Goal: Task Accomplishment & Management: Use online tool/utility

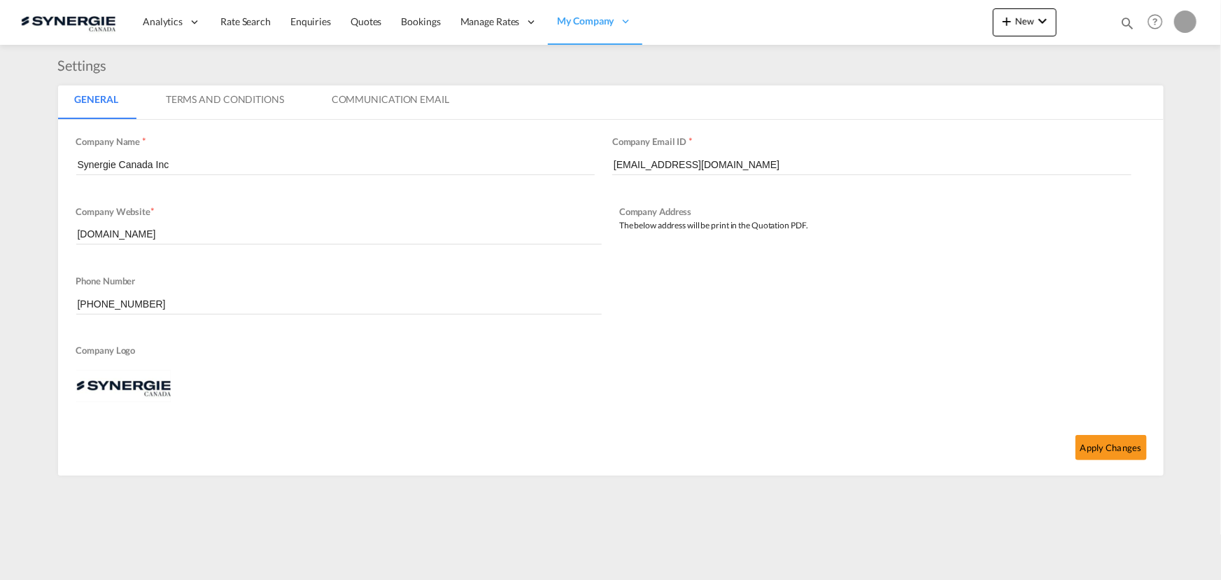
click at [1131, 26] on md-icon "icon-magnify" at bounding box center [1127, 22] width 15 height 15
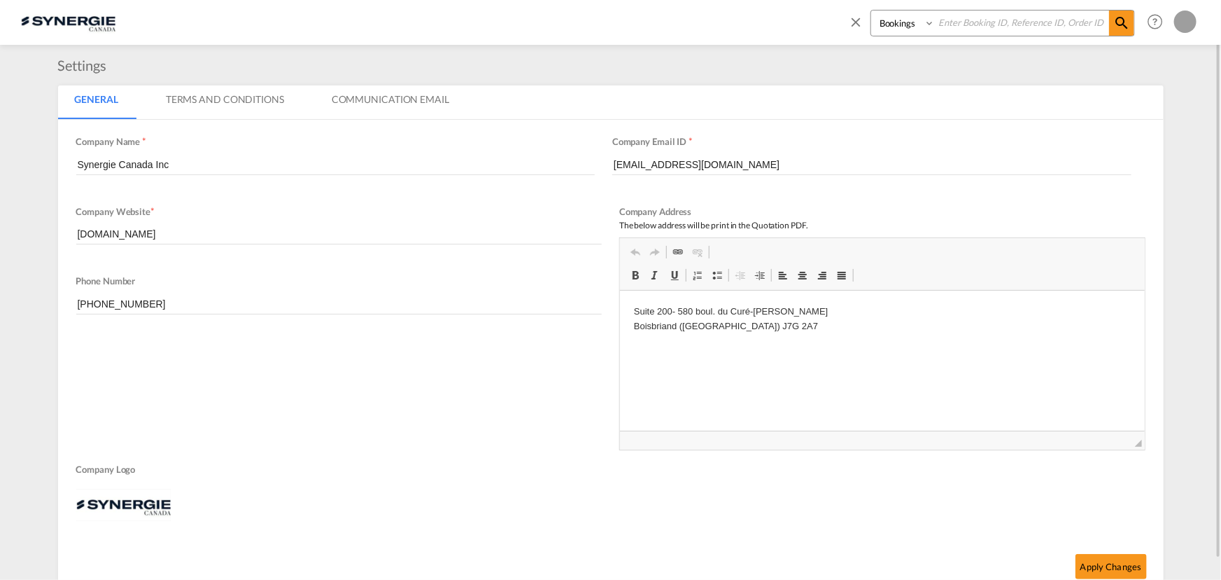
click at [923, 31] on select "Bookings Quotes Enquiries" at bounding box center [904, 22] width 66 height 25
select select "Quotes"
click at [871, 10] on select "Bookings Quotes Enquiries" at bounding box center [904, 22] width 66 height 25
click at [980, 27] on input at bounding box center [1022, 22] width 174 height 24
type input "14301"
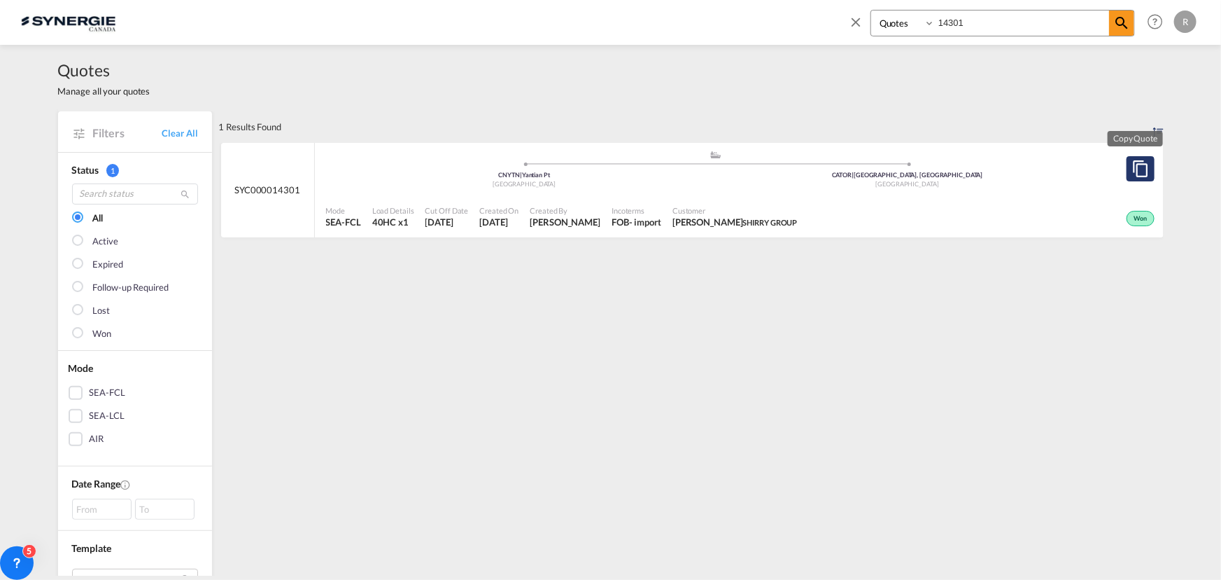
click at [1142, 169] on md-icon "assets/icons/custom/copyQuote.svg" at bounding box center [1141, 168] width 17 height 17
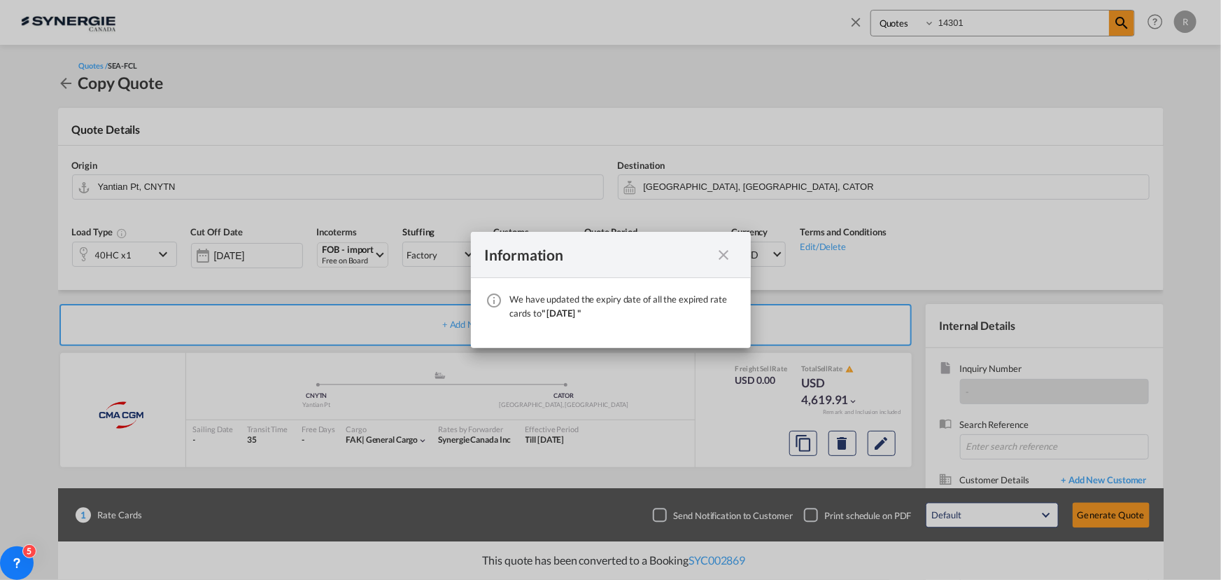
click at [728, 255] on md-icon "icon-close fg-AAA8AD cursor" at bounding box center [724, 254] width 17 height 17
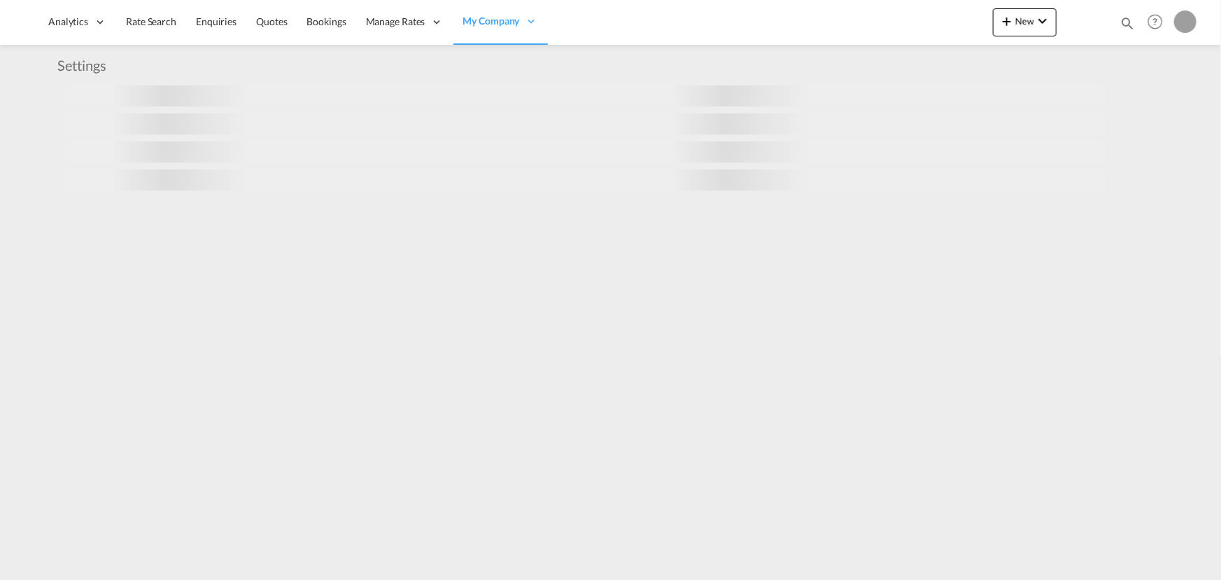
click at [1125, 22] on md-icon "icon-magnify" at bounding box center [1127, 22] width 15 height 15
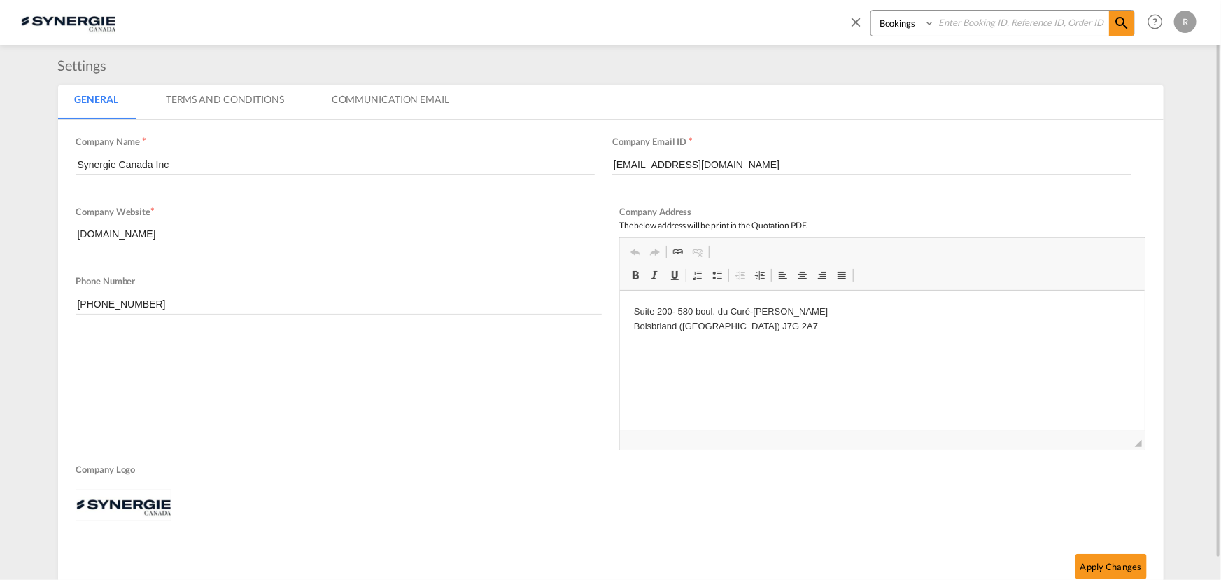
click at [987, 27] on input at bounding box center [1022, 22] width 174 height 24
type input "14448"
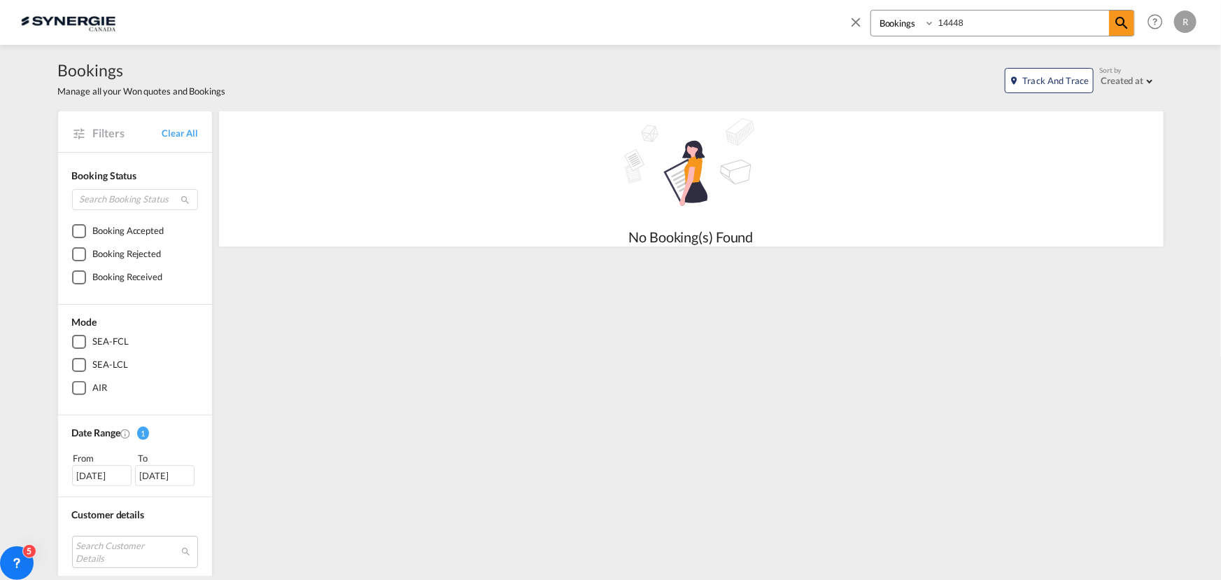
click at [922, 21] on select "Bookings Quotes Enquiries" at bounding box center [904, 22] width 66 height 25
select select "Quotes"
click at [871, 10] on select "Bookings Quotes Enquiries" at bounding box center [904, 22] width 66 height 25
click at [1127, 28] on md-icon "icon-magnify" at bounding box center [1122, 23] width 17 height 17
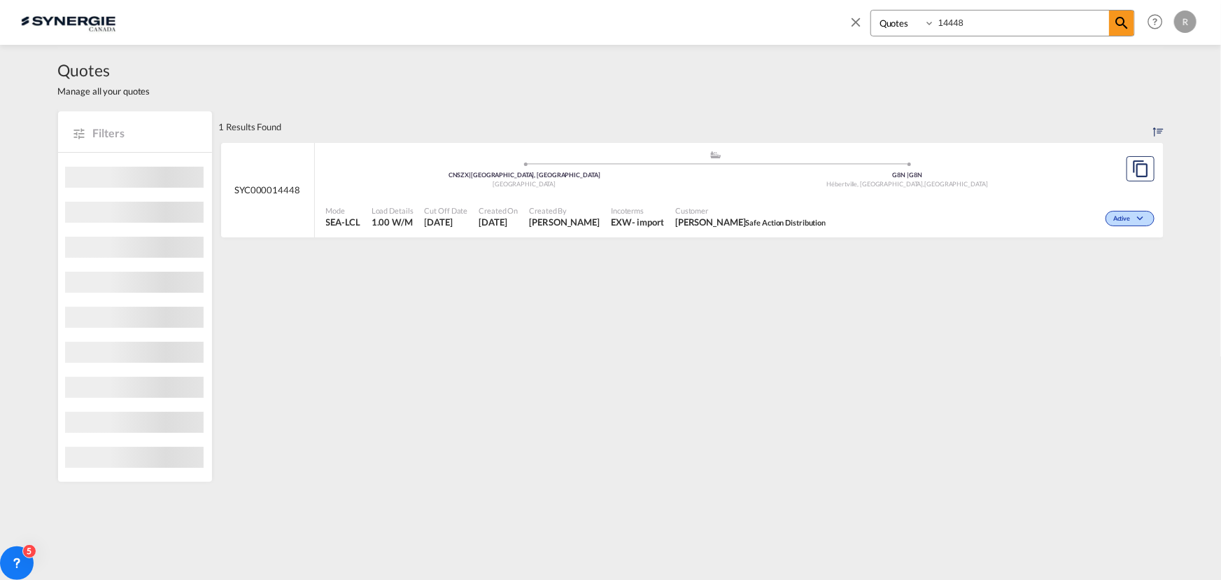
click at [768, 220] on span "Safe Action Distribution" at bounding box center [786, 222] width 80 height 9
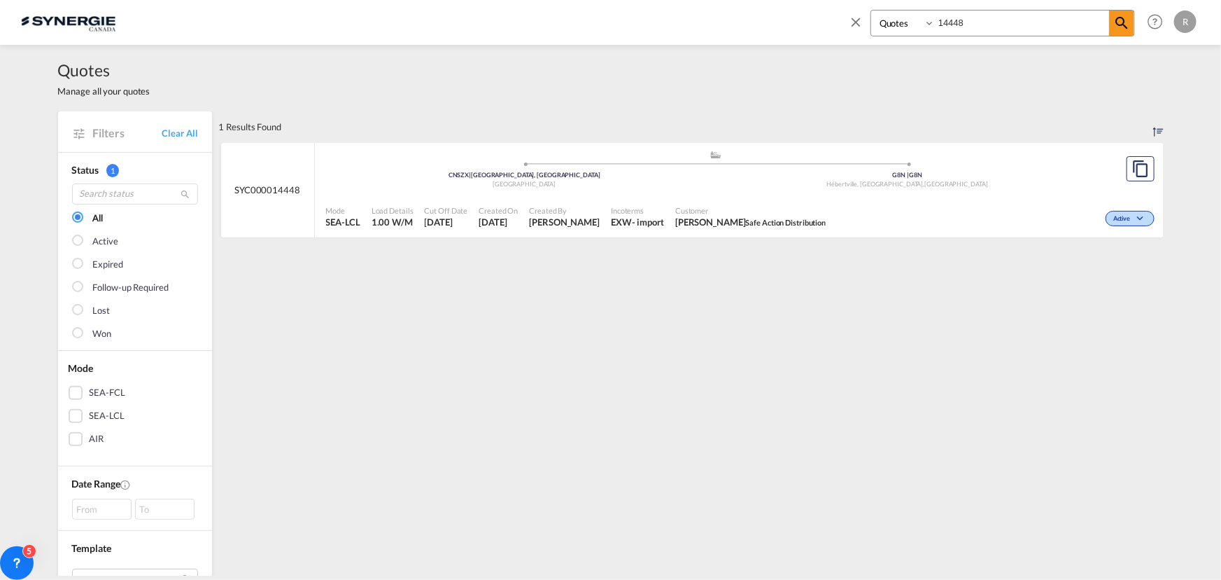
click at [858, 22] on md-icon "icon-close" at bounding box center [855, 21] width 15 height 15
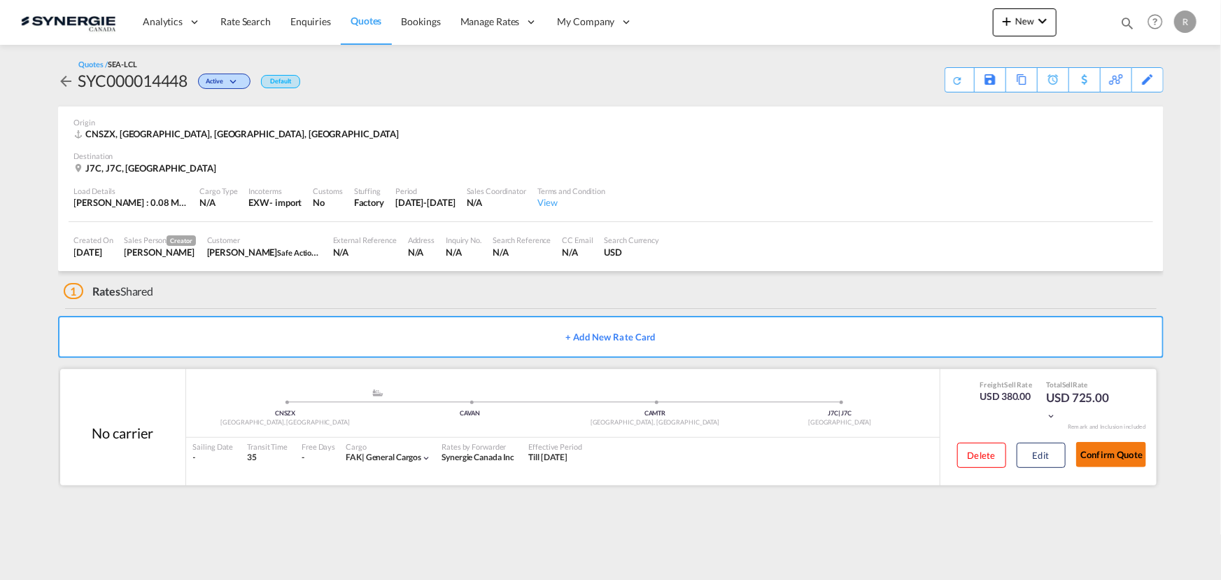
click at [1115, 458] on button "Confirm Quote" at bounding box center [1112, 454] width 70 height 25
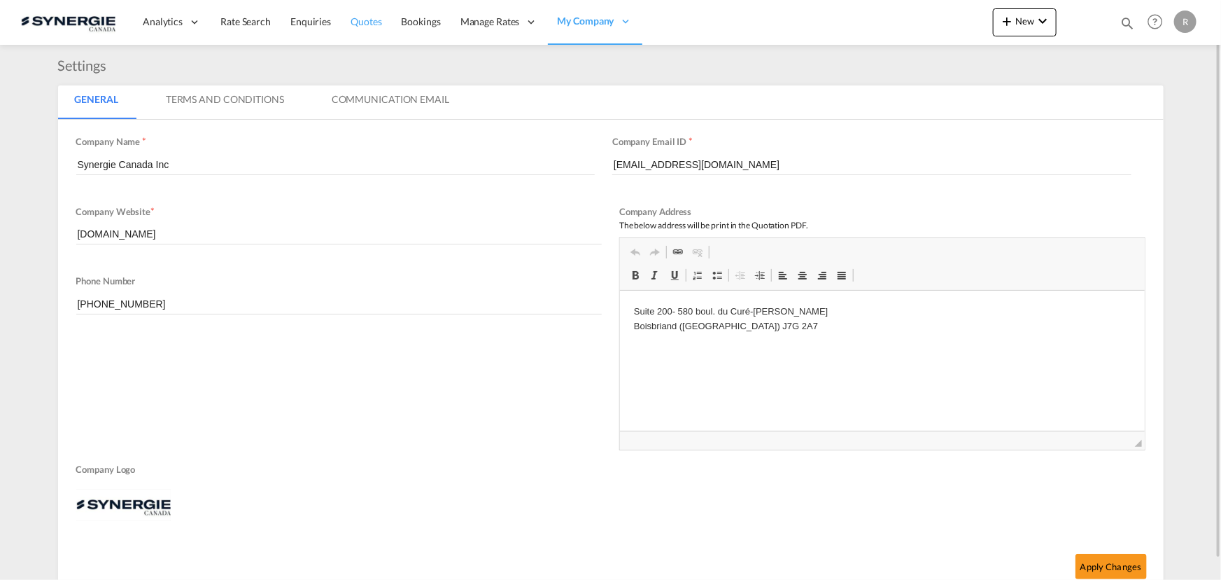
click at [356, 19] on span "Quotes" at bounding box center [366, 21] width 31 height 12
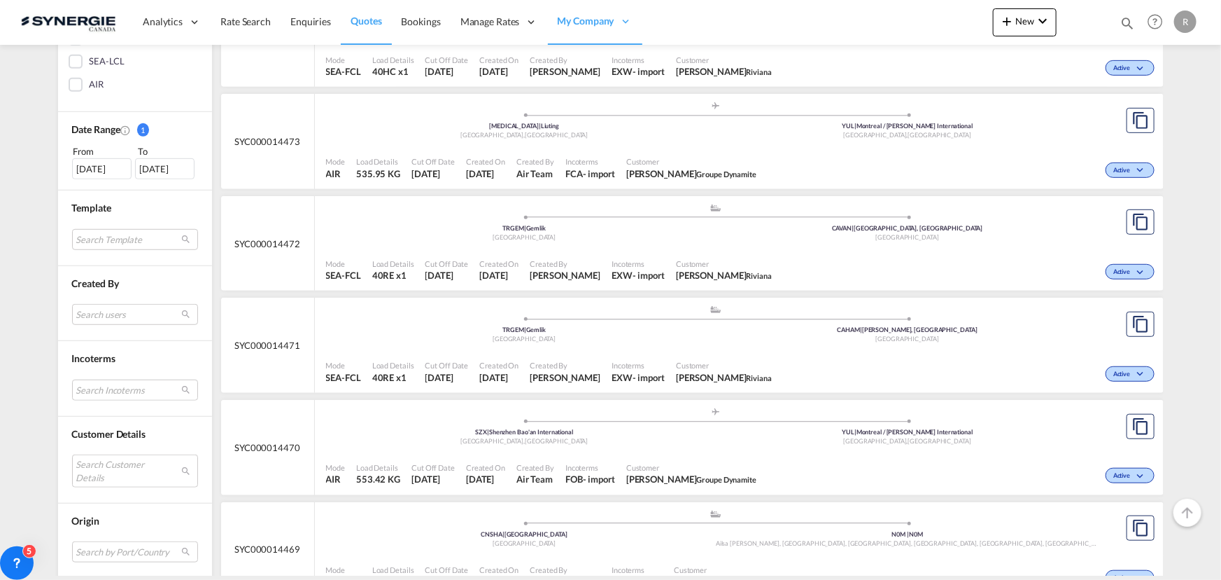
scroll to position [381, 0]
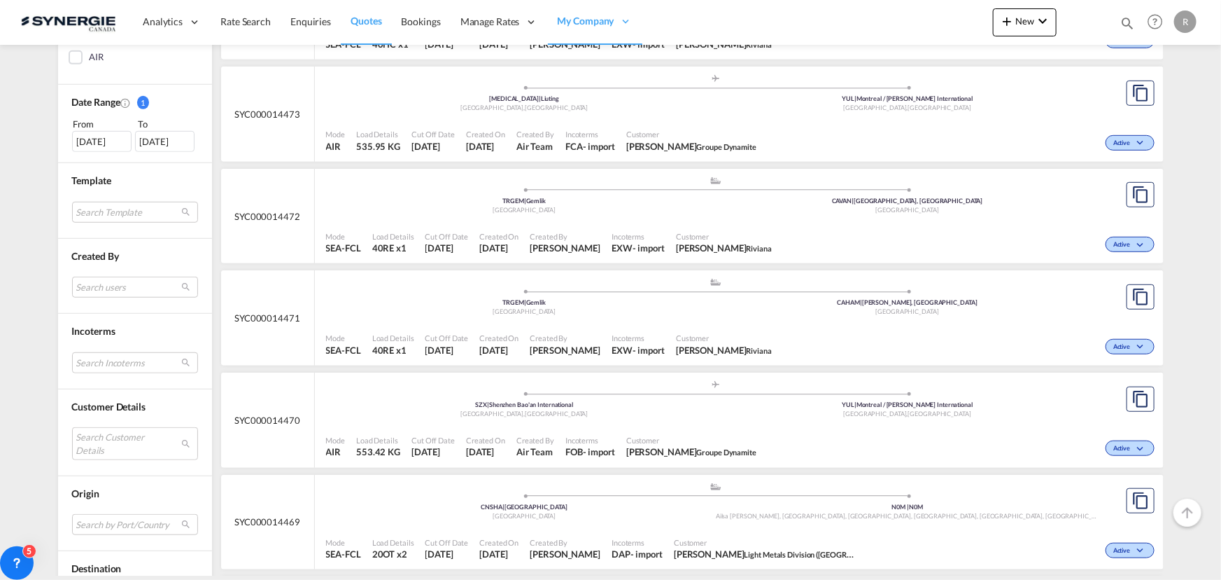
click at [101, 143] on div "[DATE]" at bounding box center [101, 141] width 59 height 21
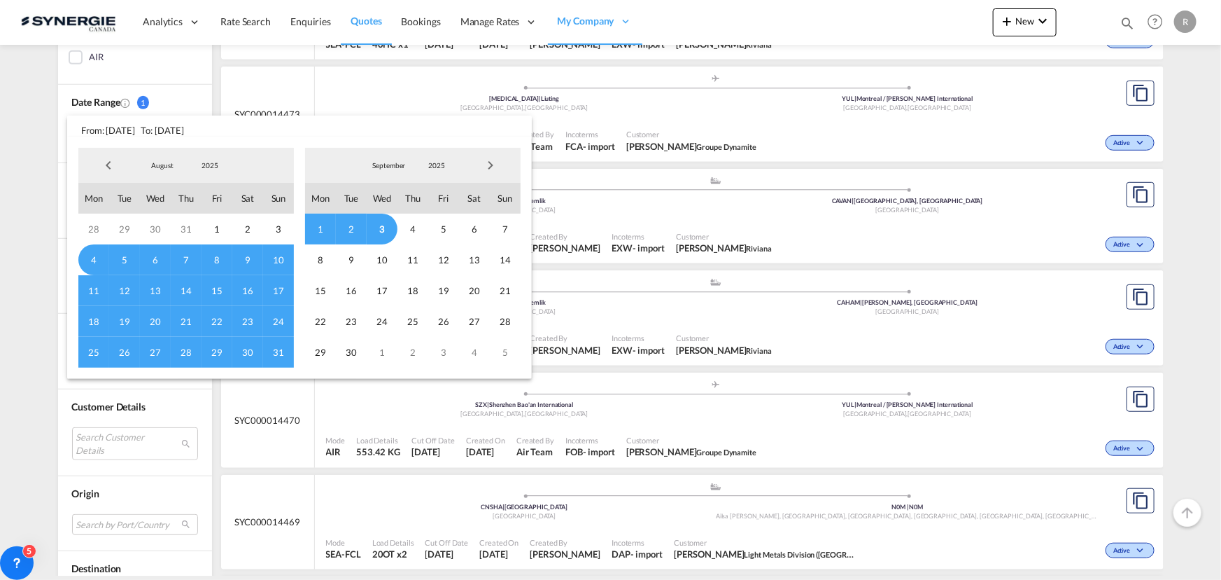
click at [112, 167] on span "Previous Month" at bounding box center [108, 165] width 28 height 28
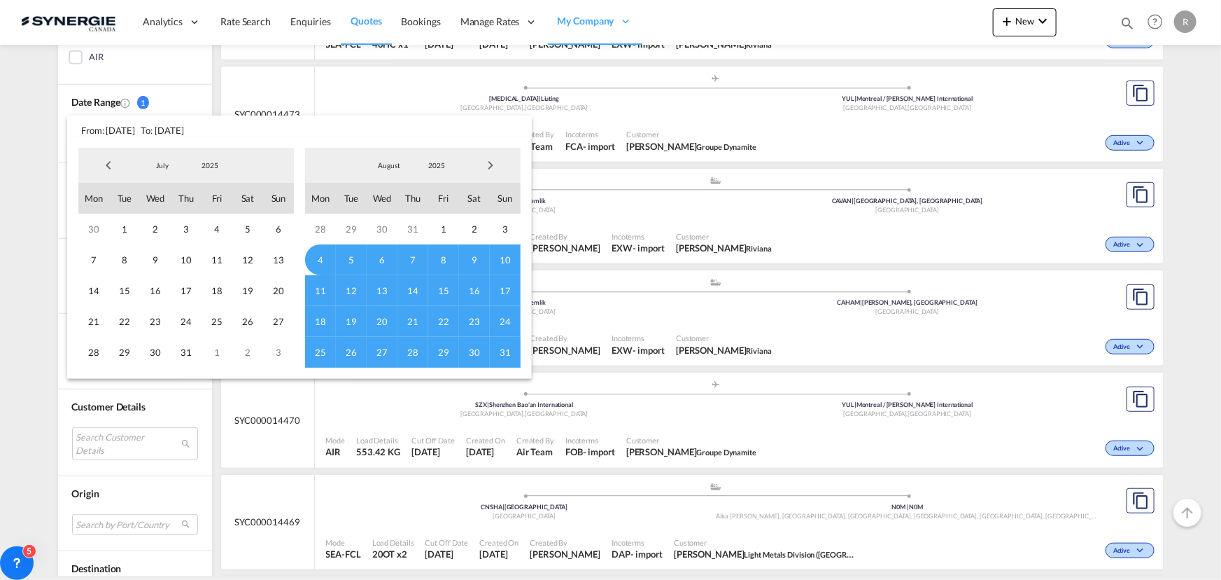
click at [112, 167] on span "Previous Month" at bounding box center [108, 165] width 28 height 28
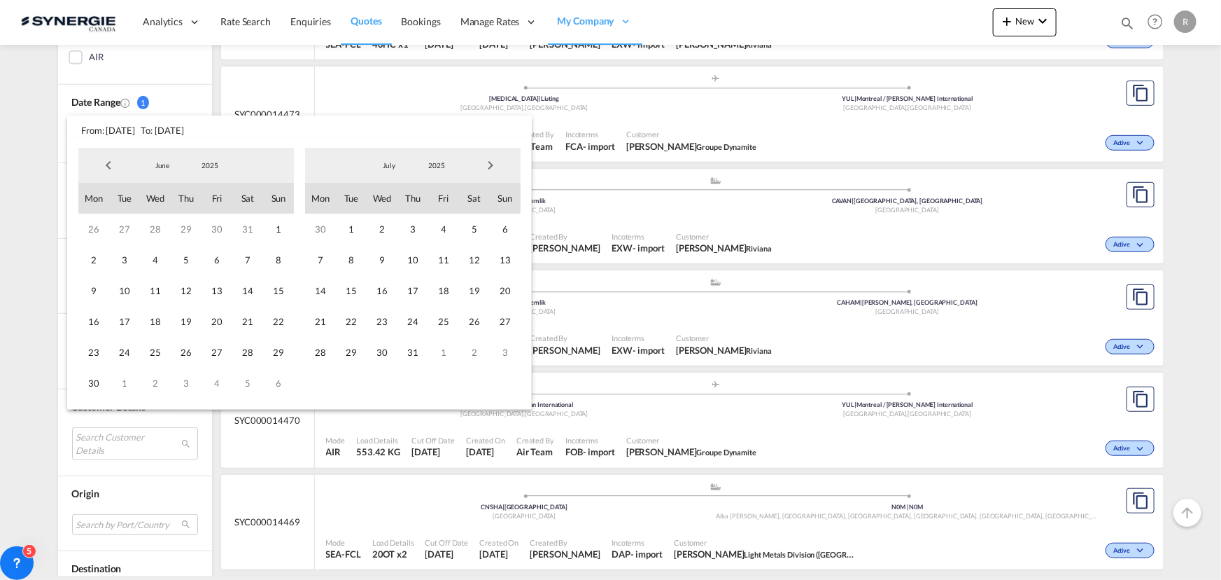
click at [112, 167] on span "Previous Month" at bounding box center [108, 165] width 28 height 28
click at [246, 226] on span "1" at bounding box center [247, 228] width 31 height 31
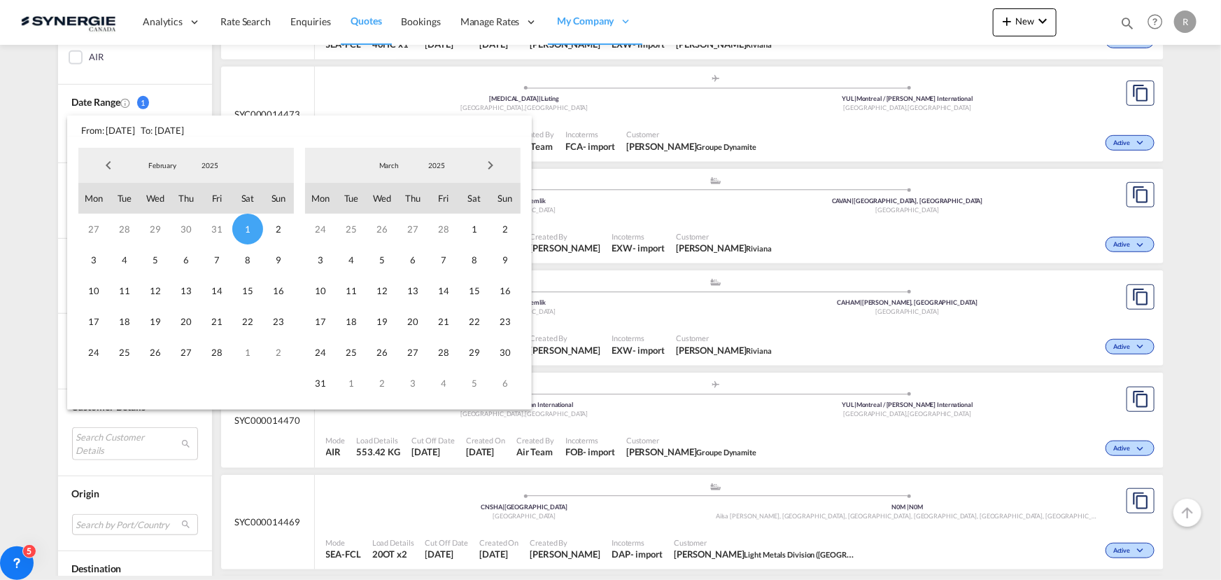
click at [480, 169] on span "Next Month" at bounding box center [491, 165] width 28 height 28
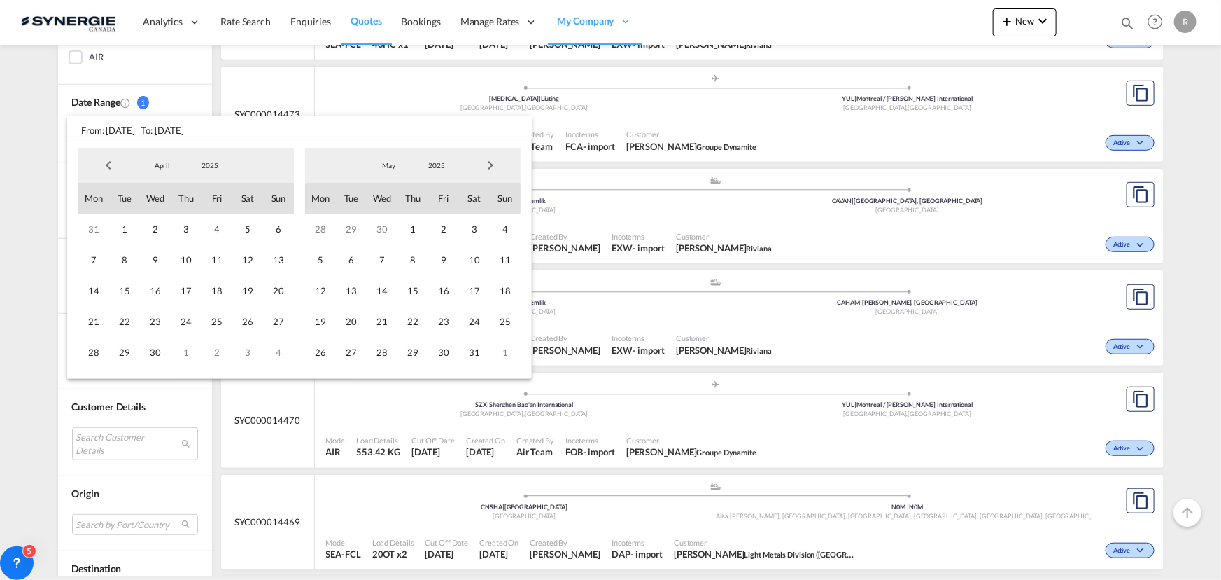
click at [480, 169] on span "Next Month" at bounding box center [491, 165] width 28 height 28
click at [516, 349] on span "31" at bounding box center [505, 352] width 31 height 31
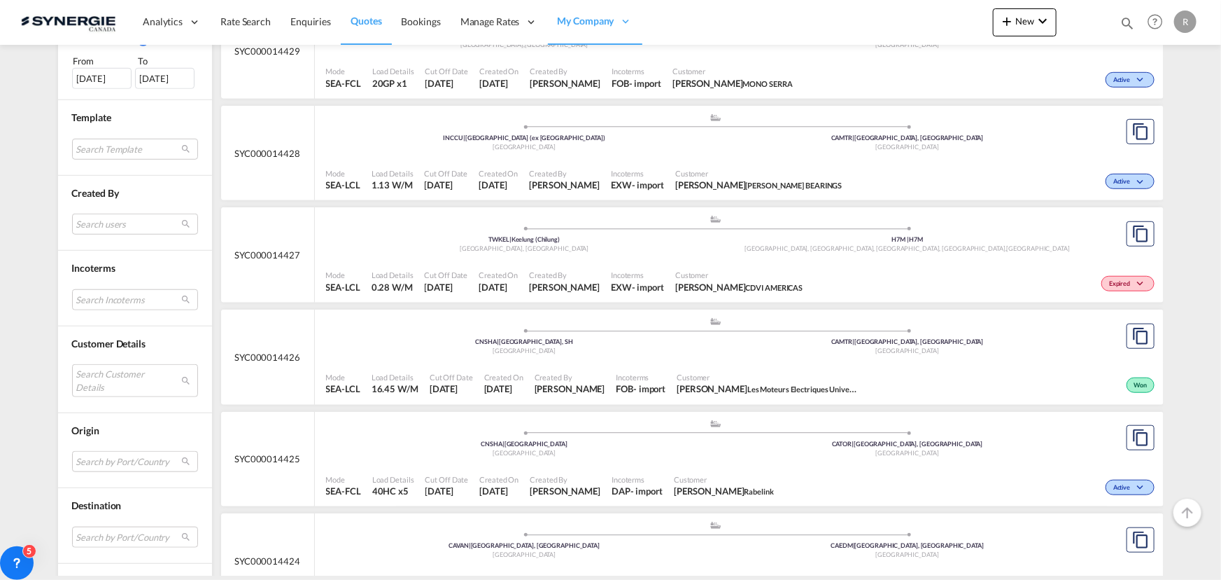
scroll to position [445, 0]
click at [113, 374] on md-select "Search Customer Details user name user gnutti Carlo cus17@ksp-worldwide.com | l…" at bounding box center [135, 379] width 126 height 32
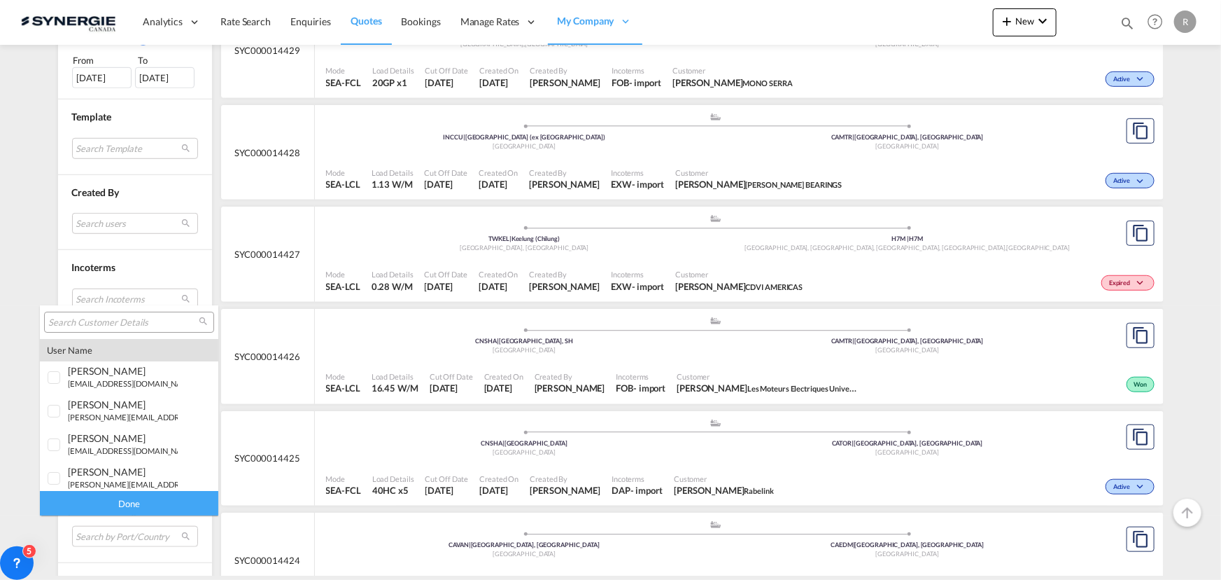
click at [113, 316] on input "search" at bounding box center [123, 322] width 150 height 13
click at [109, 328] on input "joy" at bounding box center [123, 322] width 150 height 13
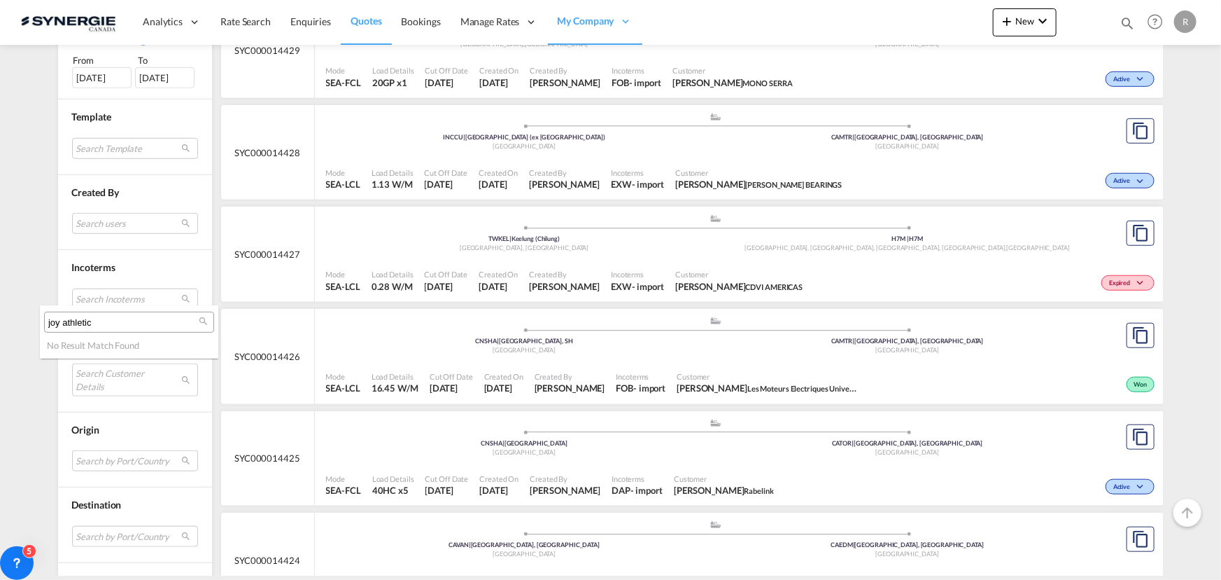
click at [107, 325] on input "joy athletic" at bounding box center [123, 322] width 150 height 13
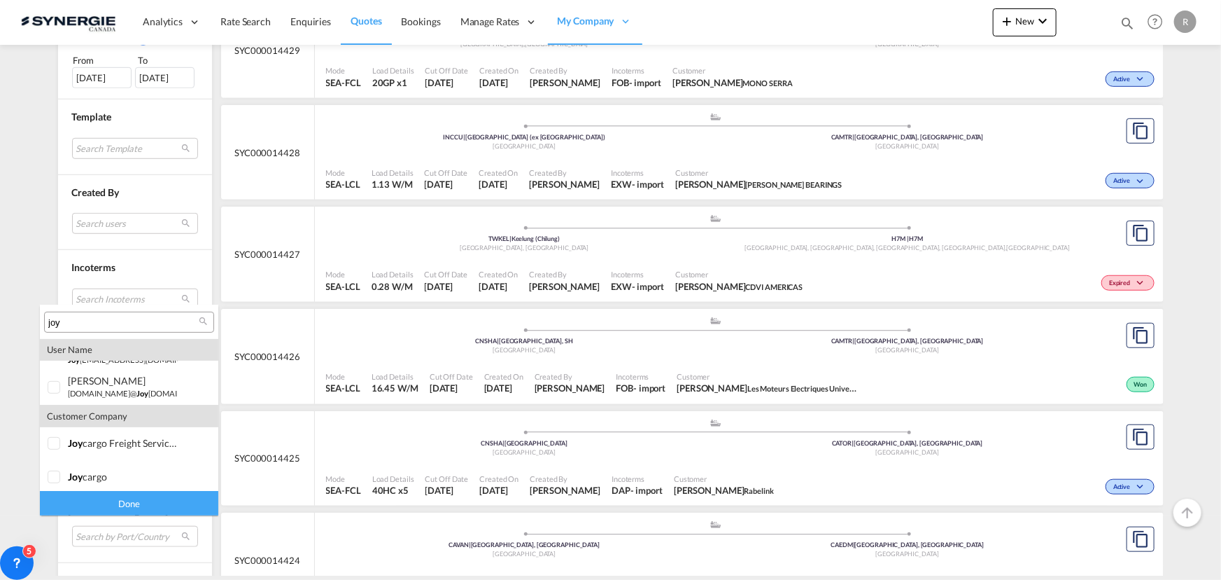
scroll to position [329, 0]
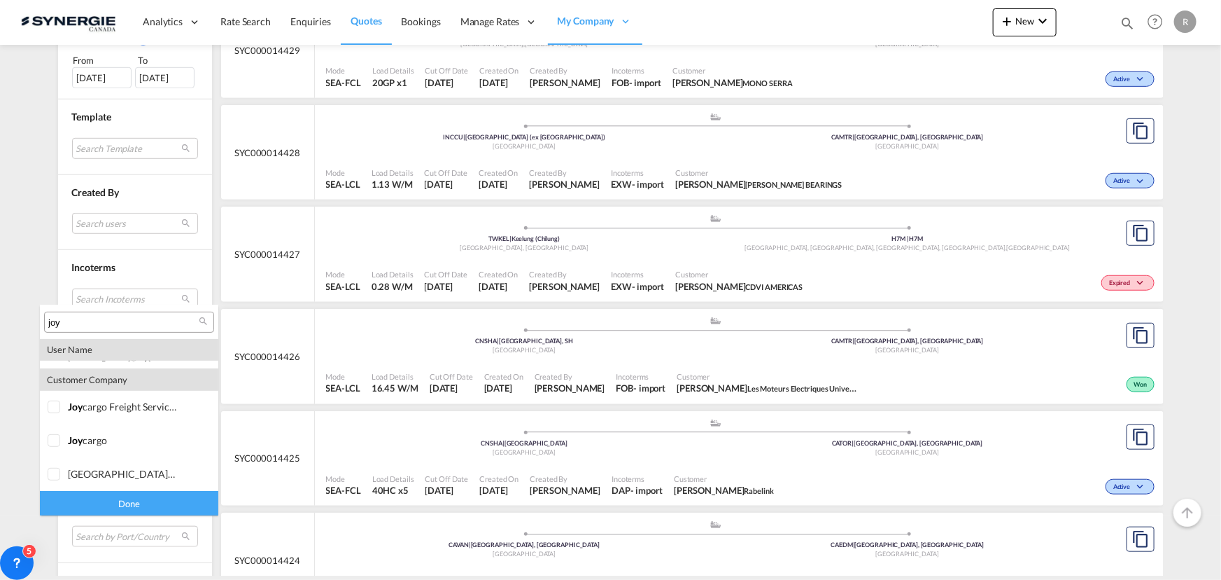
type input "joy"
click at [1128, 20] on md-backdrop at bounding box center [610, 290] width 1221 height 580
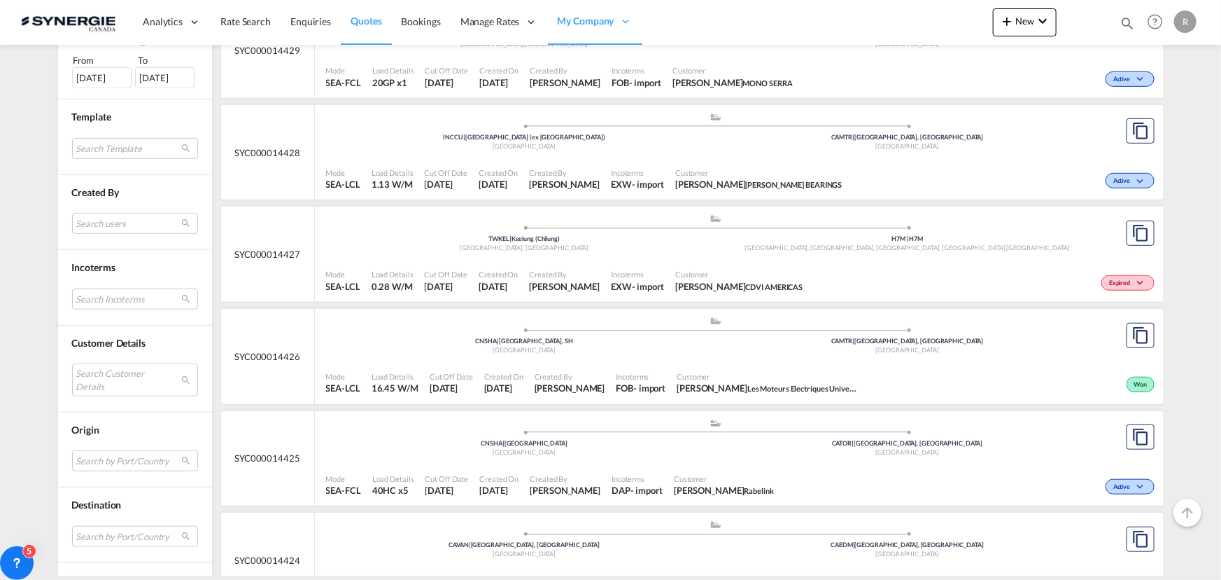
click at [1130, 23] on md-icon "icon-magnify" at bounding box center [1127, 22] width 15 height 15
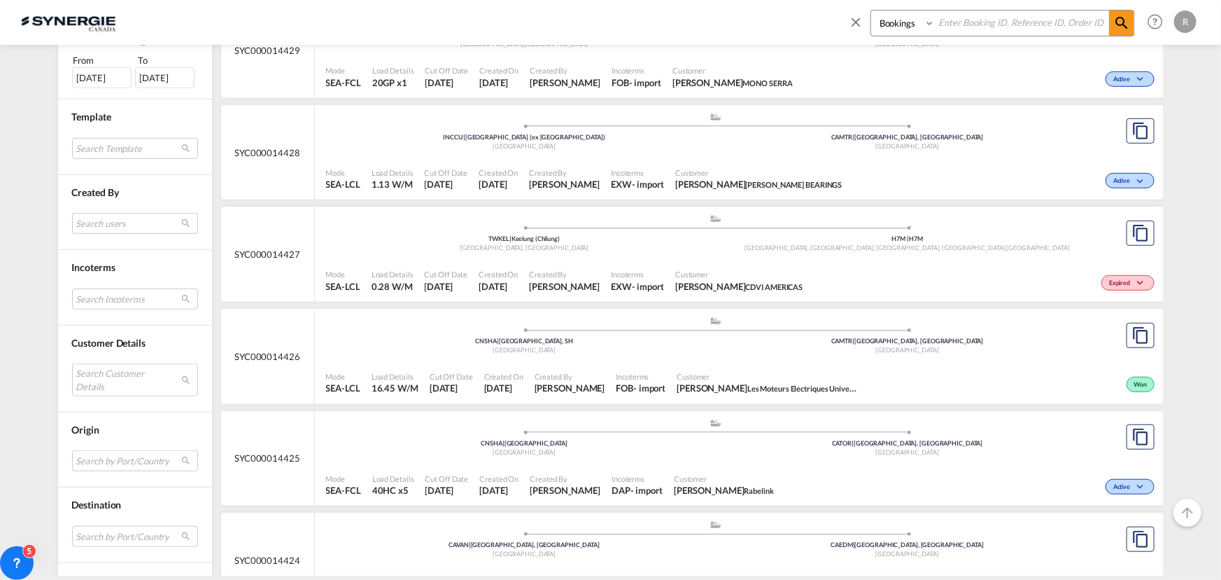
click at [905, 24] on select "Bookings Quotes Enquiries" at bounding box center [904, 22] width 66 height 25
select select "Quotes"
click at [871, 10] on select "Bookings Quotes Enquiries" at bounding box center [904, 22] width 66 height 25
click at [981, 24] on input at bounding box center [1022, 22] width 174 height 24
type input "14322"
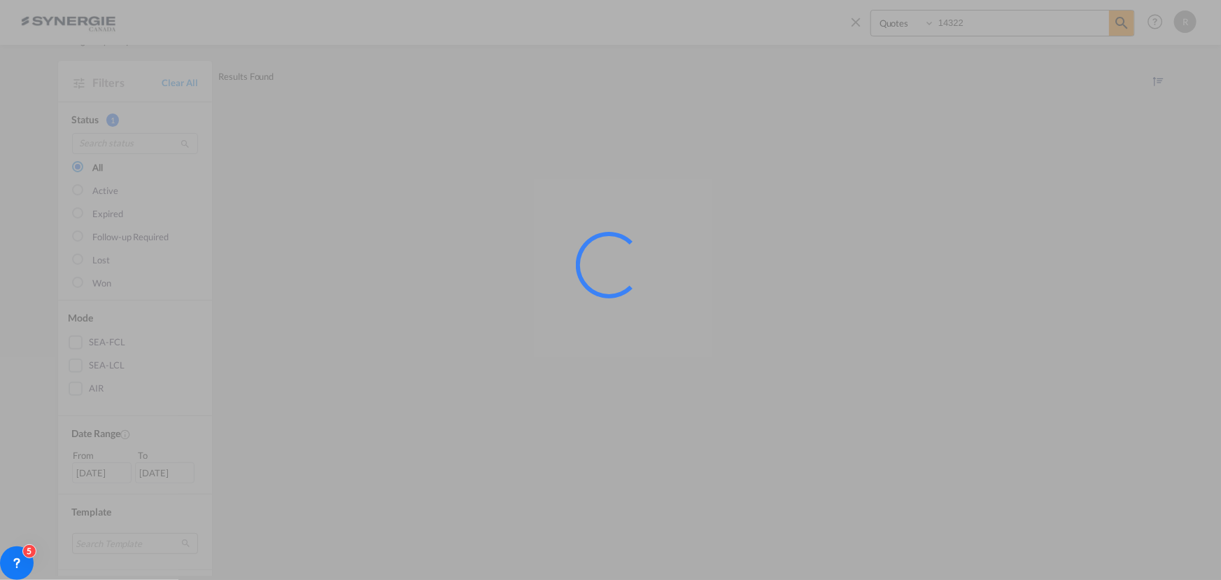
scroll to position [0, 0]
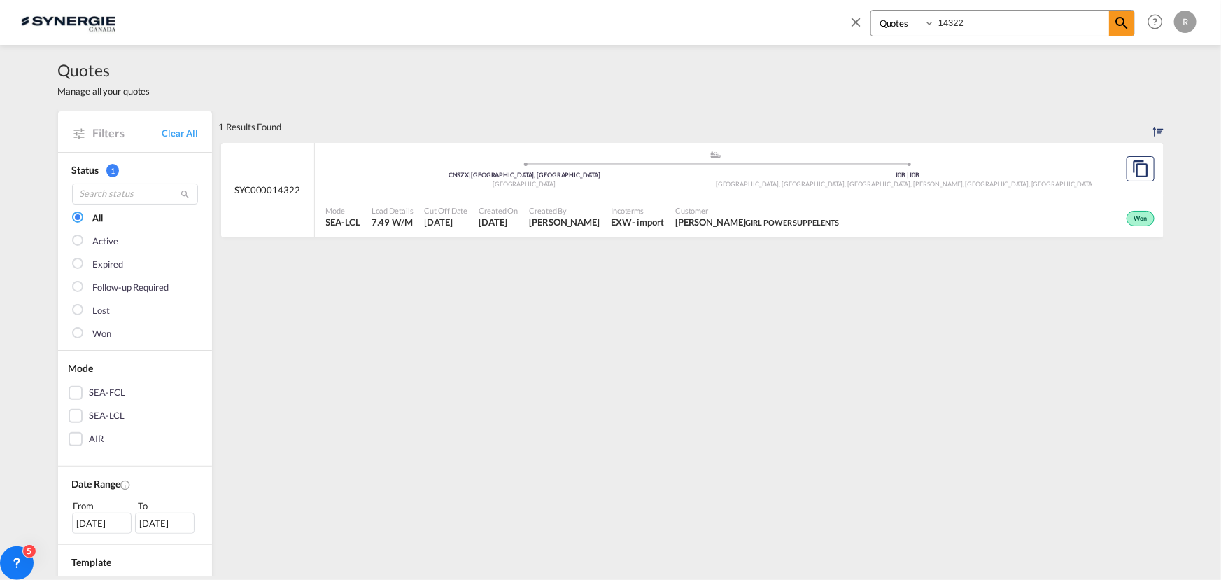
click at [611, 213] on span "Incoterms" at bounding box center [637, 210] width 53 height 10
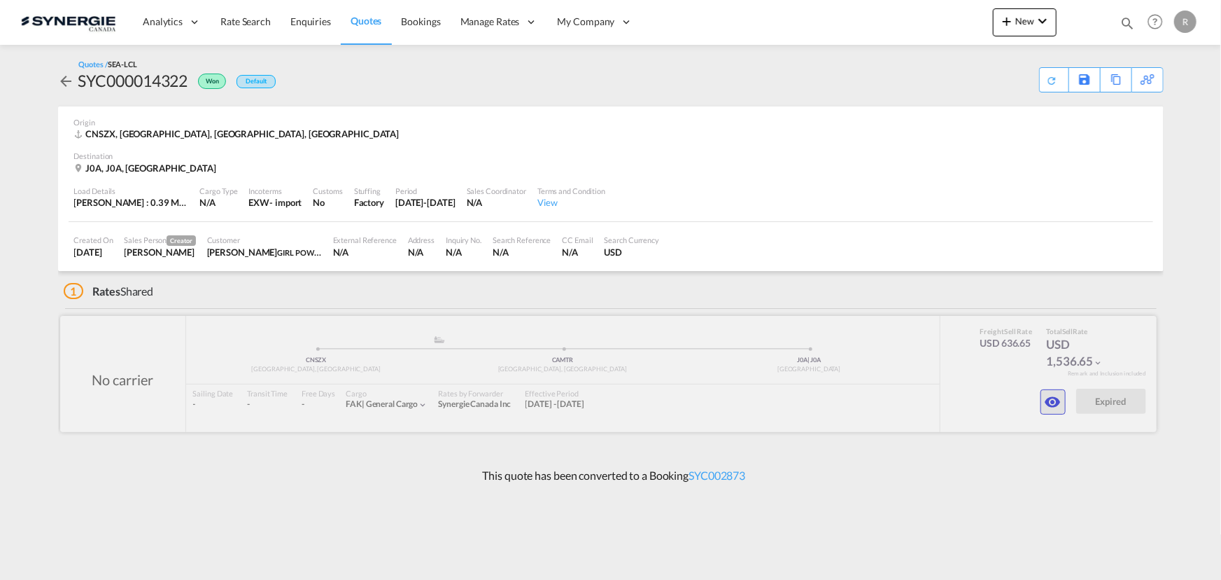
click at [1049, 401] on md-icon "icon-eye" at bounding box center [1053, 401] width 17 height 17
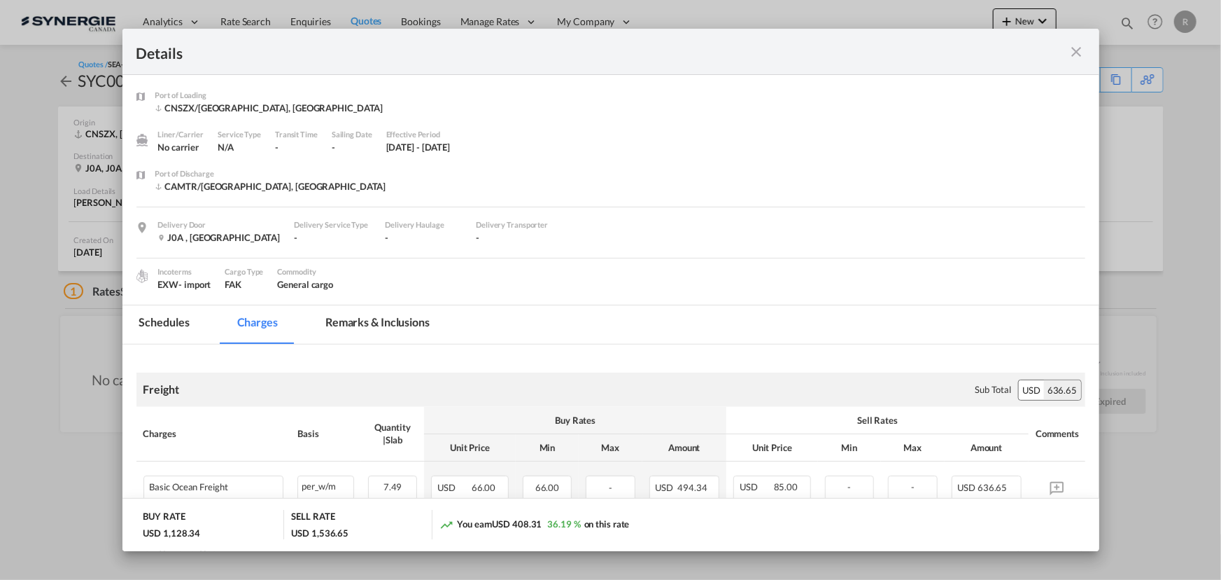
click at [379, 317] on md-tab-item "Remarks & Inclusions" at bounding box center [378, 324] width 138 height 38
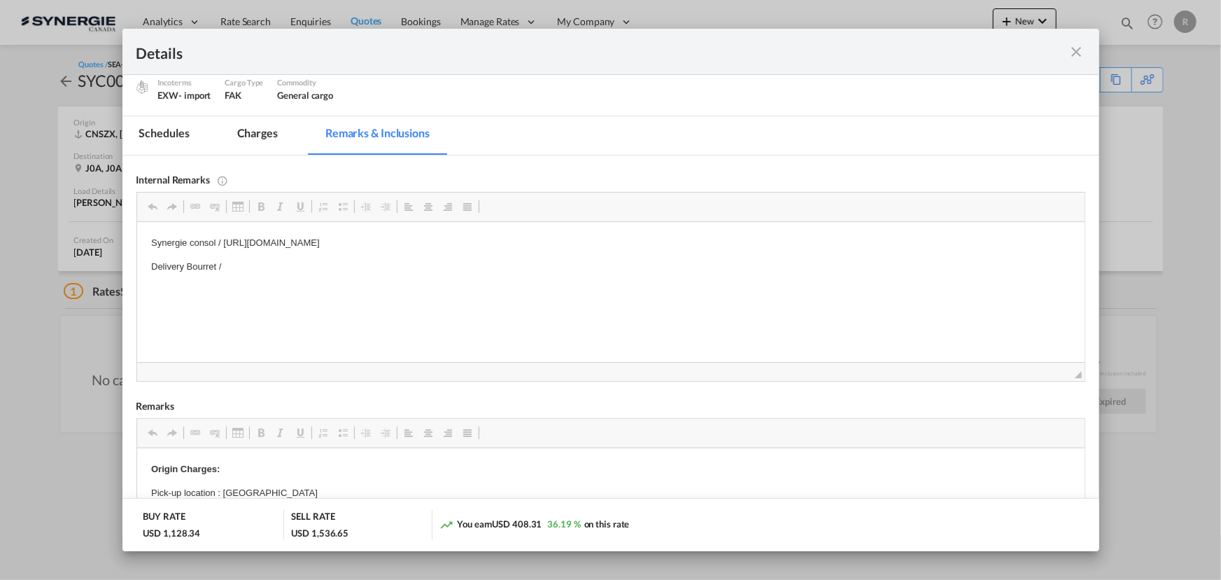
scroll to position [14, 0]
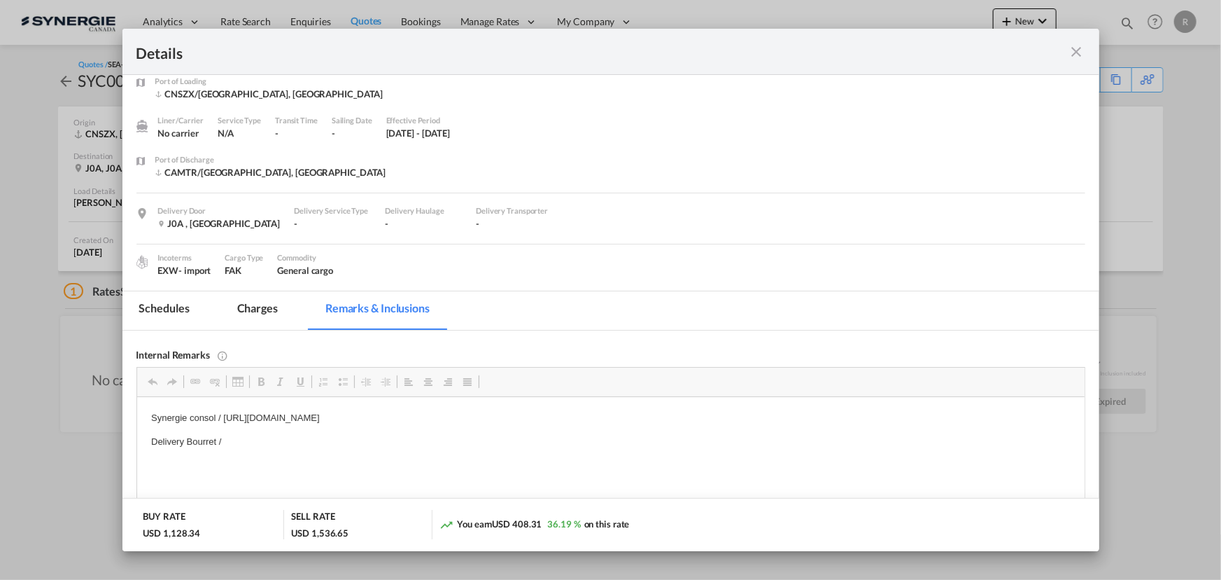
click at [255, 302] on md-tab-item "Charges" at bounding box center [257, 310] width 74 height 38
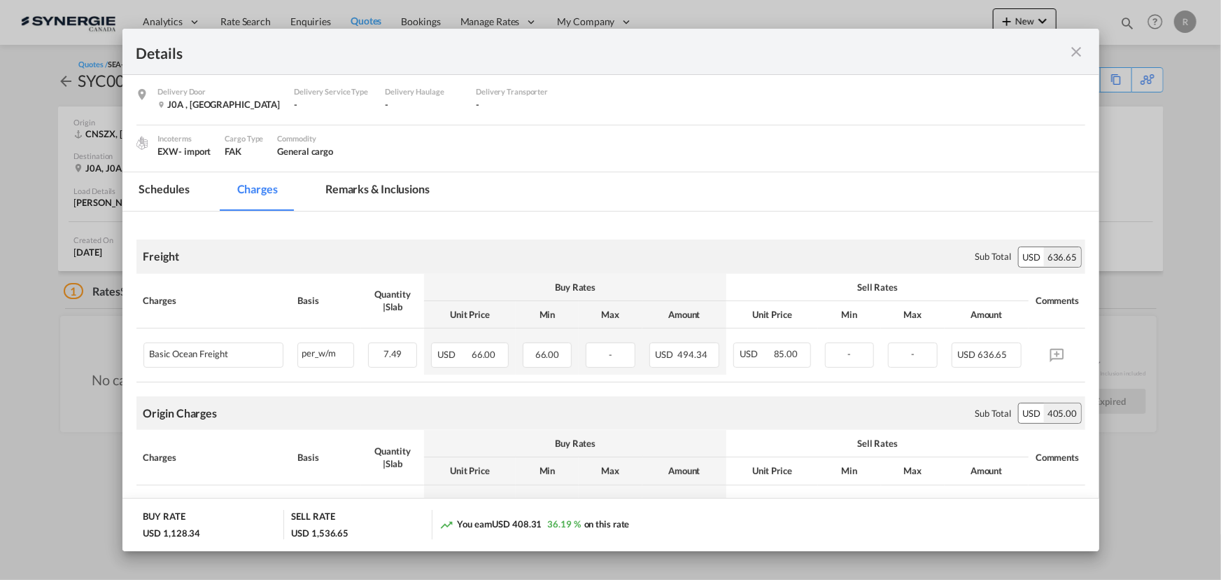
scroll to position [77, 0]
